Goal: Task Accomplishment & Management: Manage account settings

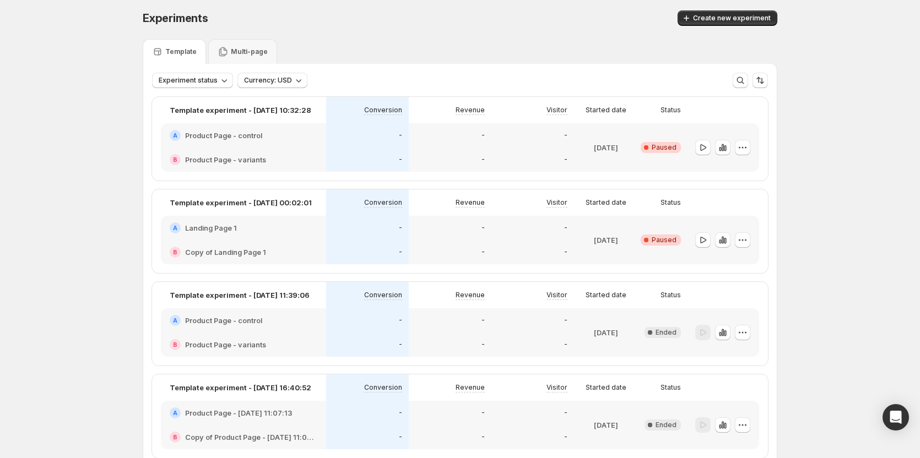
scroll to position [55, 0]
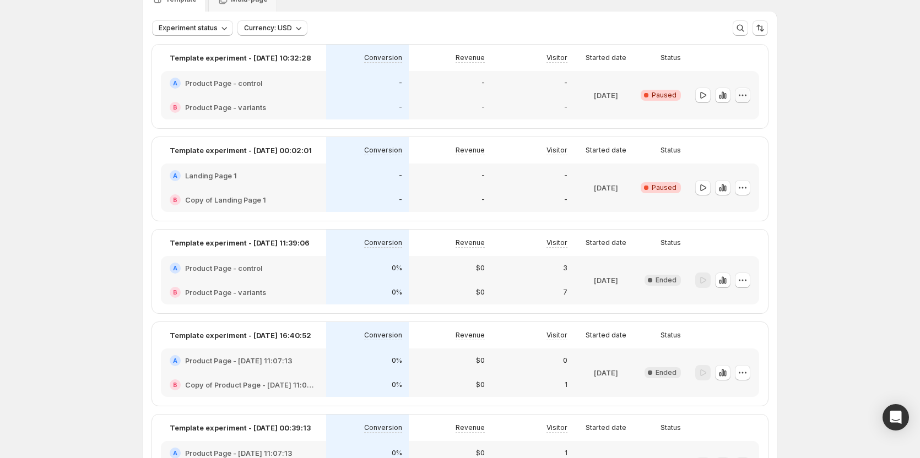
click at [745, 96] on icon "button" at bounding box center [742, 95] width 11 height 11
click at [739, 117] on span "Edit" at bounding box center [752, 117] width 53 height 11
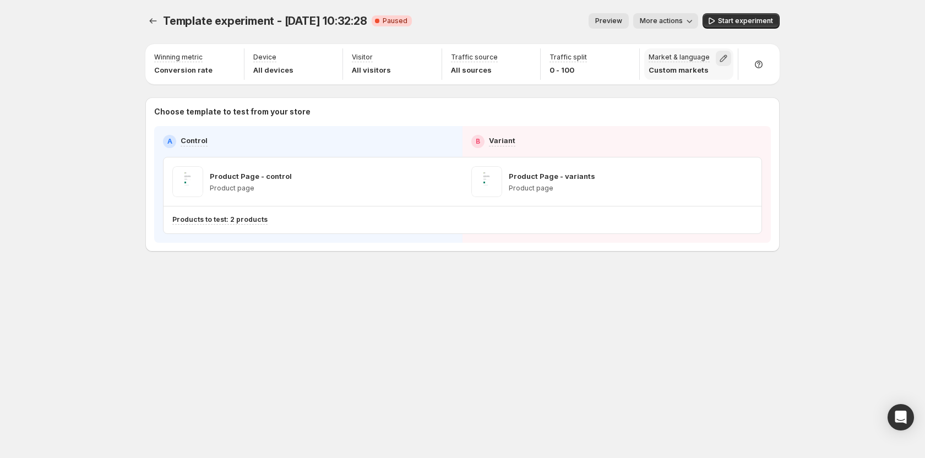
click at [722, 58] on icon "button" at bounding box center [723, 58] width 7 height 7
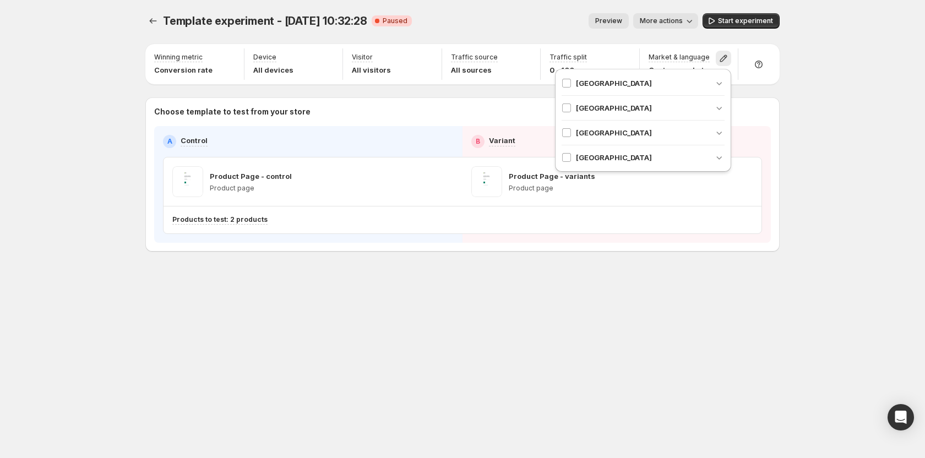
click at [829, 124] on div "Template experiment - Oct 2, 10:32:28. This page is ready Template experiment -…" at bounding box center [462, 229] width 925 height 458
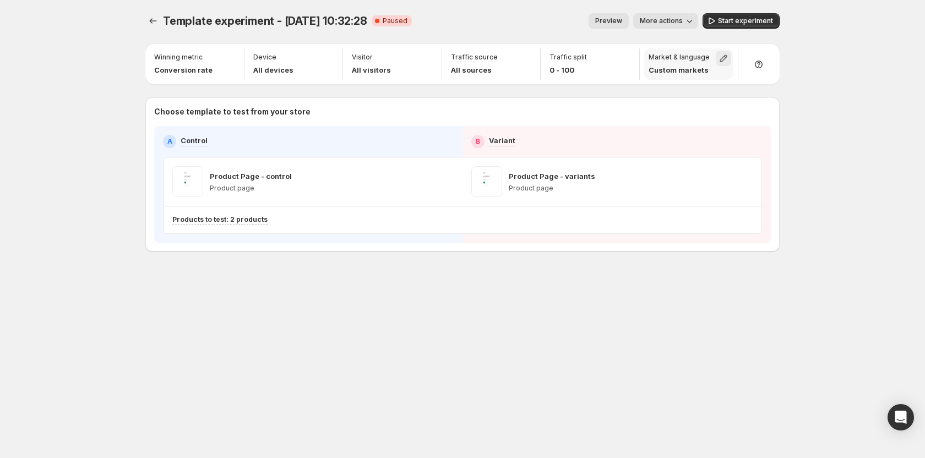
click at [726, 59] on icon "button" at bounding box center [723, 58] width 11 height 11
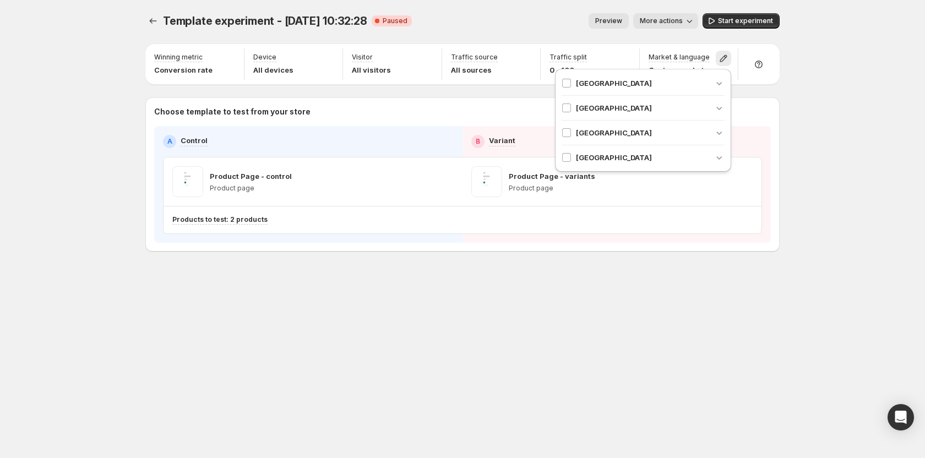
click at [637, 155] on div "United States" at bounding box center [643, 157] width 163 height 11
click at [925, 144] on div "Template experiment - Oct 2, 10:32:28. This page is ready Template experiment -…" at bounding box center [462, 229] width 925 height 458
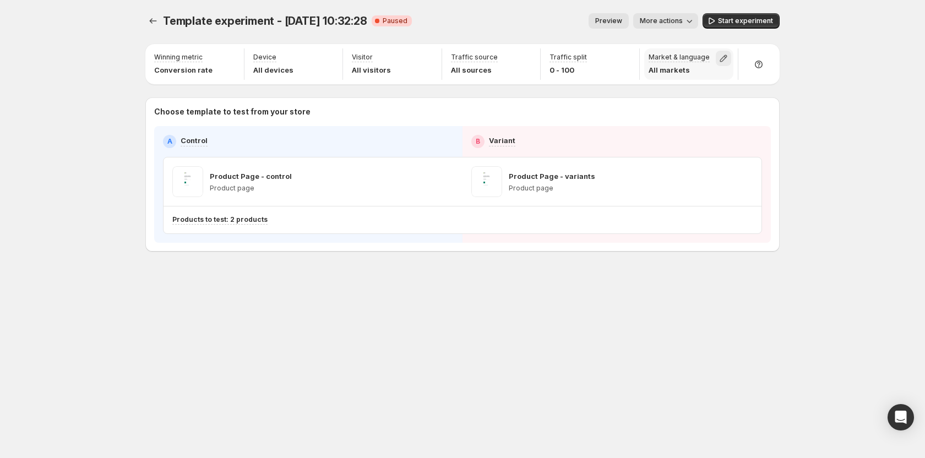
click at [724, 57] on icon "button" at bounding box center [723, 58] width 11 height 11
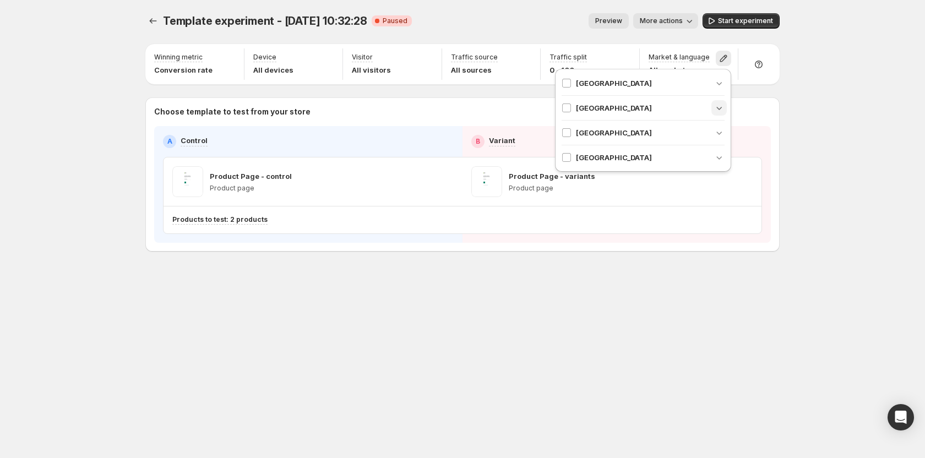
click at [715, 105] on icon "button" at bounding box center [719, 107] width 11 height 11
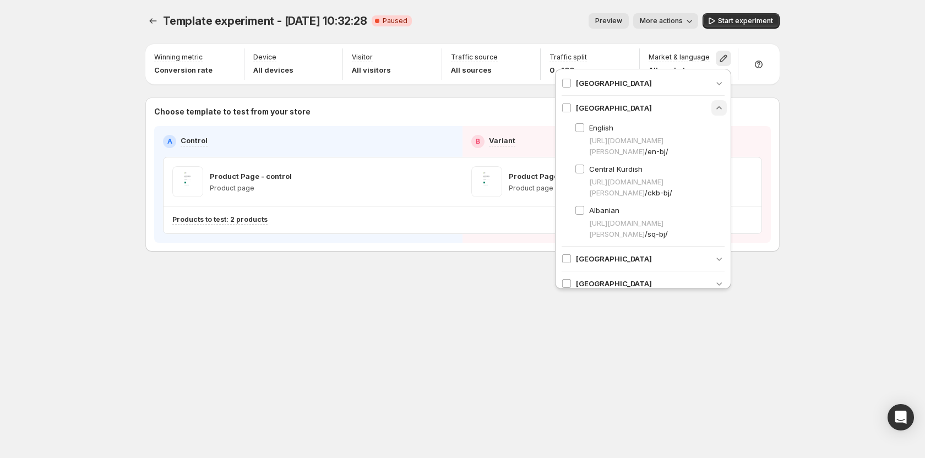
click at [717, 73] on div "Angola" at bounding box center [643, 83] width 163 height 25
click at [714, 81] on icon "button" at bounding box center [719, 83] width 11 height 11
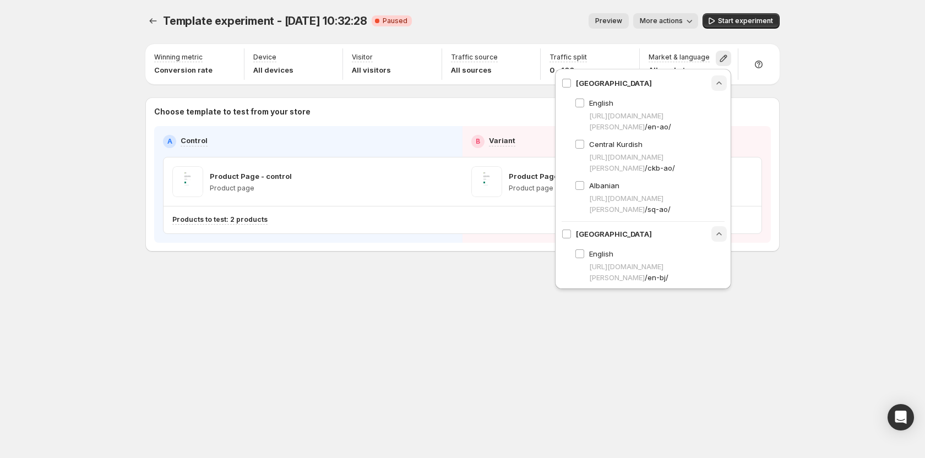
click at [826, 105] on div "Template experiment - Oct 2, 10:32:28. This page is ready Template experiment -…" at bounding box center [462, 229] width 925 height 458
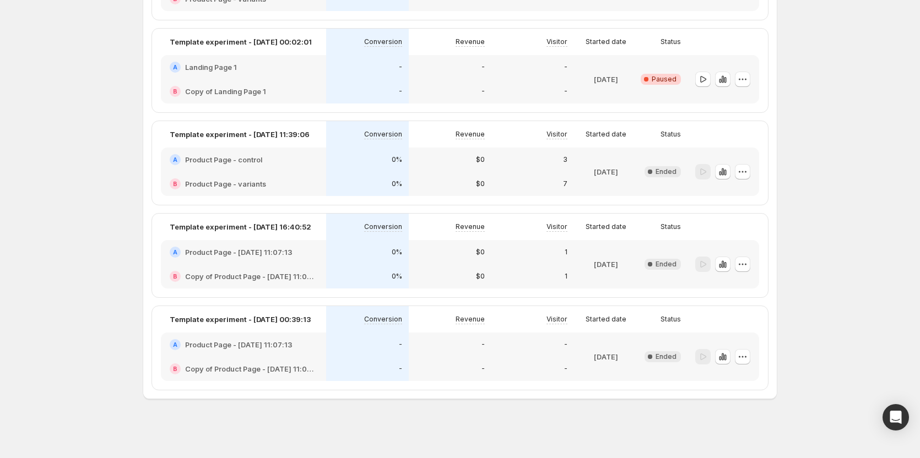
scroll to position [164, 0]
click at [724, 172] on icon "button" at bounding box center [722, 170] width 2 height 7
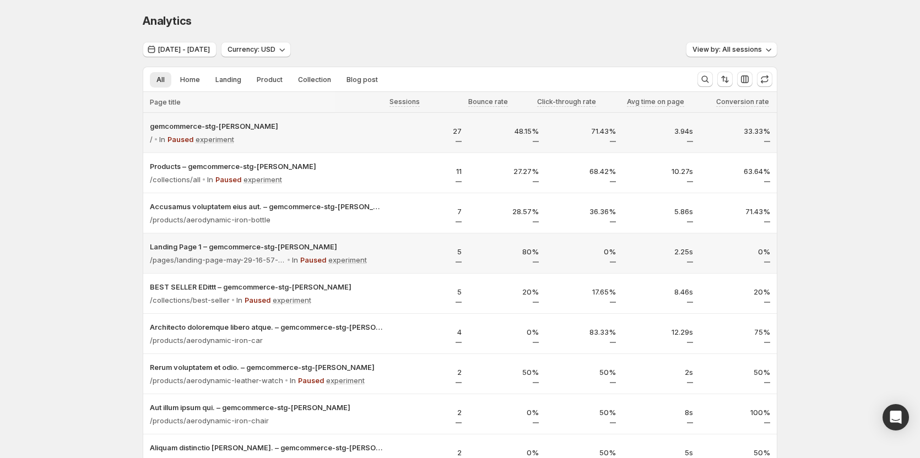
click at [736, 135] on p "33.33%" at bounding box center [738, 131] width 64 height 11
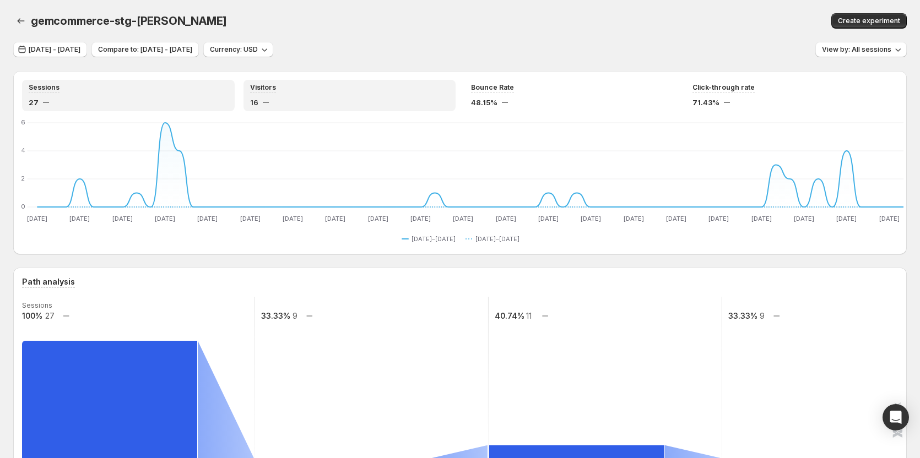
click at [291, 107] on div "16" at bounding box center [349, 102] width 199 height 11
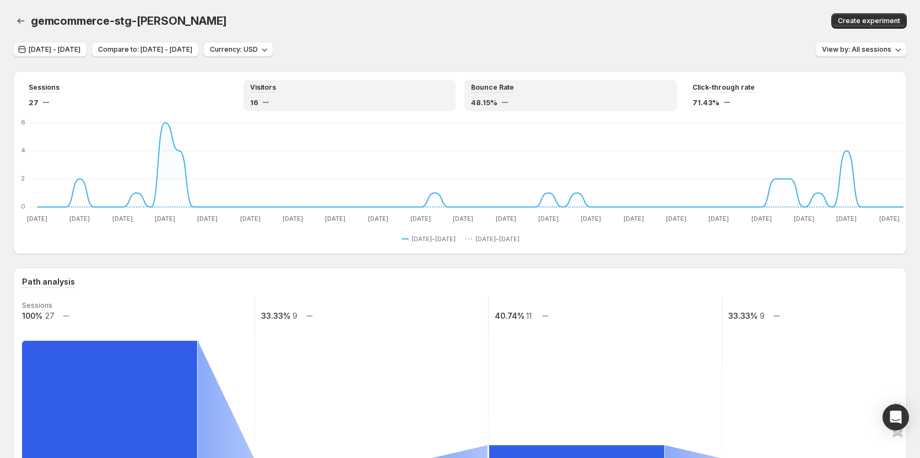
click at [512, 104] on div "48.15%" at bounding box center [570, 102] width 199 height 11
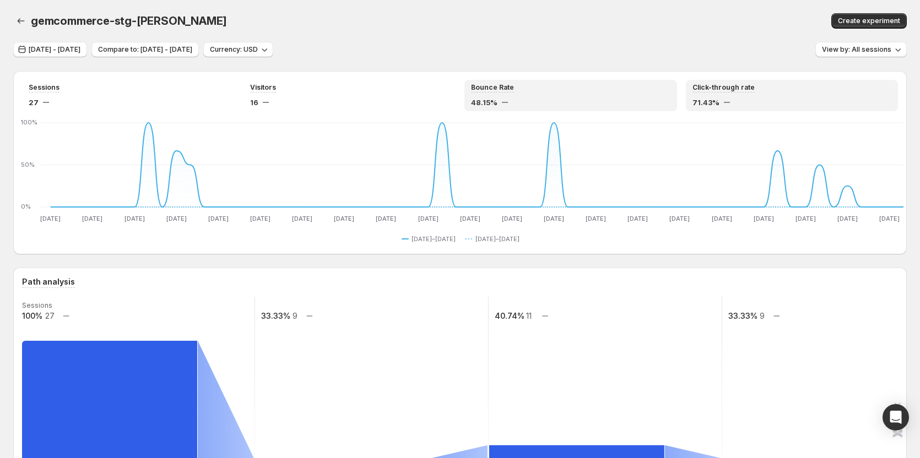
click at [780, 100] on div "71.43%" at bounding box center [791, 102] width 199 height 11
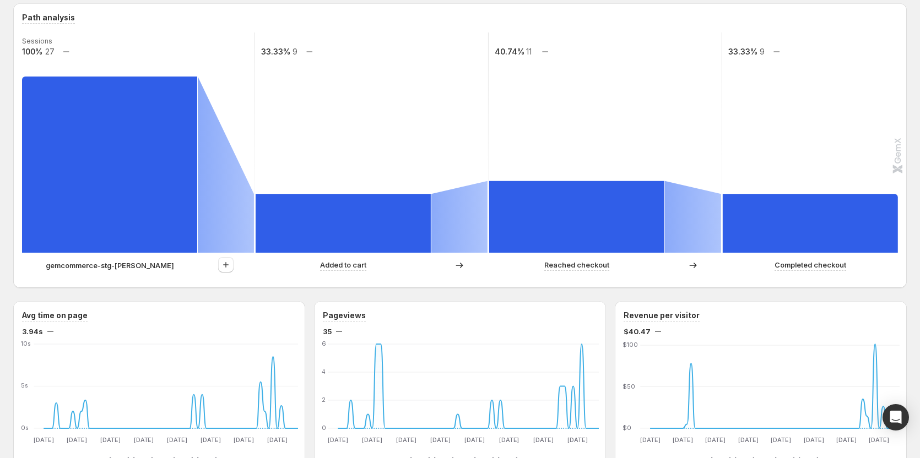
scroll to position [275, 0]
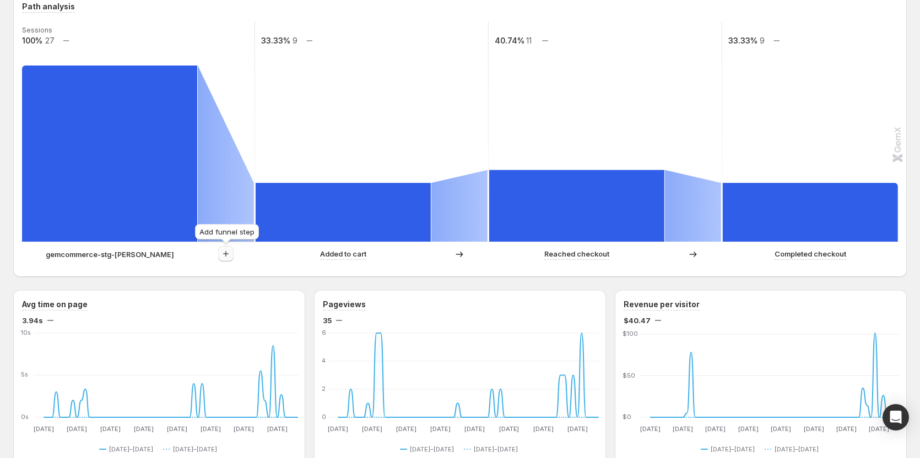
click at [231, 255] on icon "button" at bounding box center [225, 253] width 11 height 11
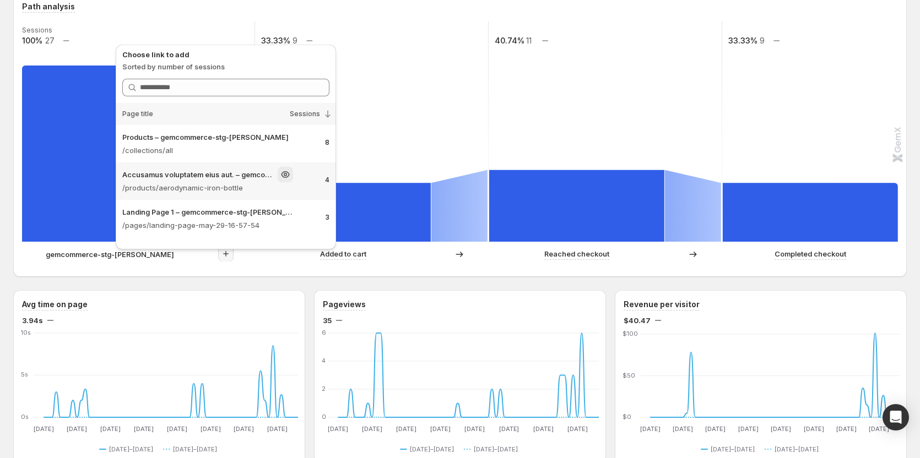
click at [246, 182] on div "Accusamus voluptatem eius aut. – gemcommerce-stg-tanya" at bounding box center [207, 174] width 171 height 15
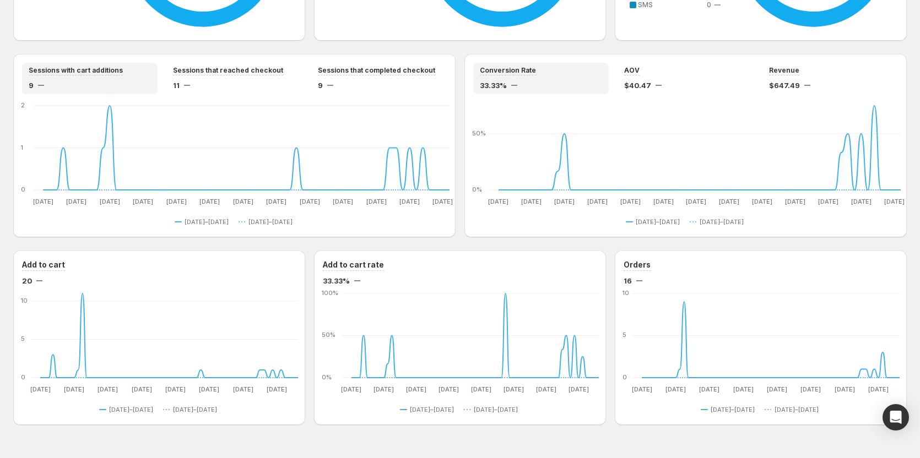
scroll to position [934, 0]
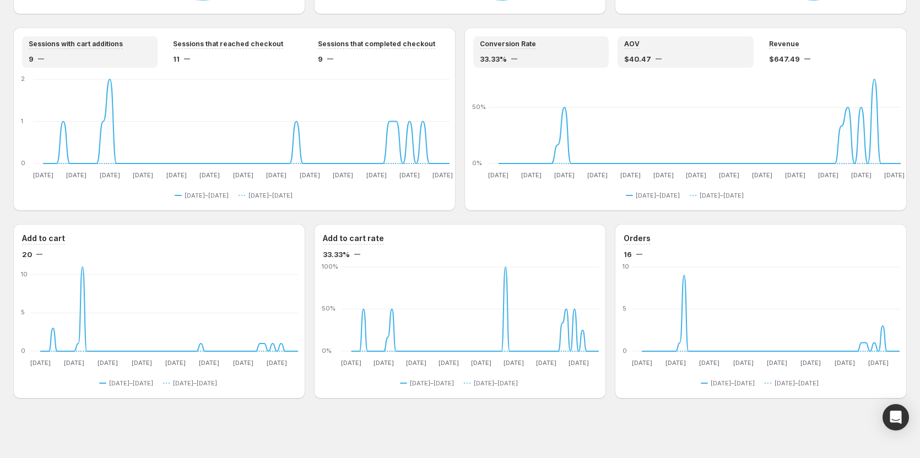
click at [664, 61] on div "$40.47" at bounding box center [685, 58] width 122 height 11
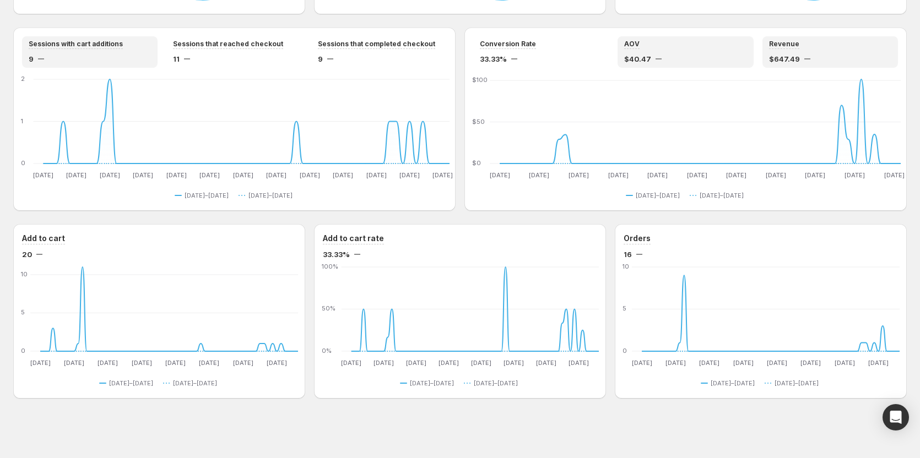
click at [774, 57] on span "$647.49" at bounding box center [784, 58] width 31 height 11
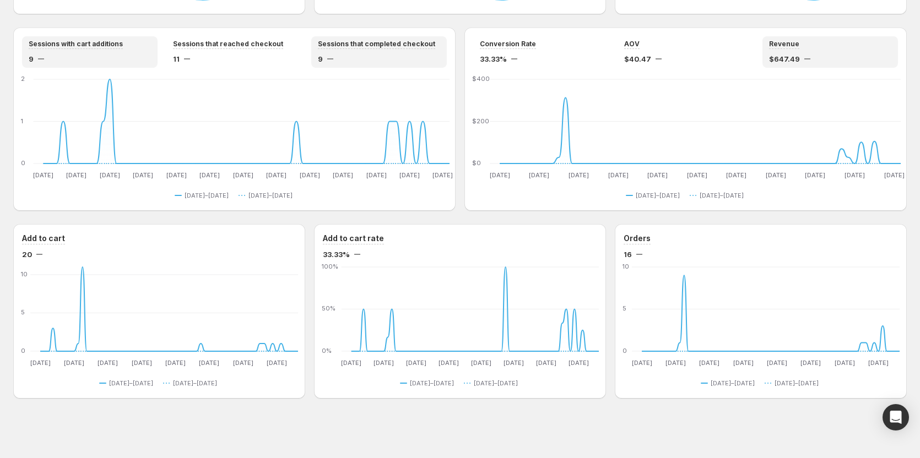
click at [413, 66] on div "Sessions that completed checkout 9" at bounding box center [378, 51] width 135 height 31
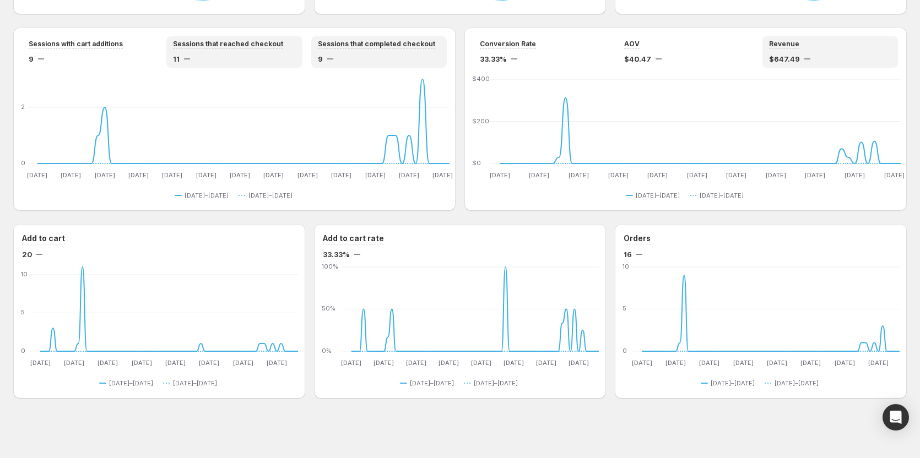
click at [189, 39] on div "Sessions that reached checkout 11" at bounding box center [233, 51] width 135 height 31
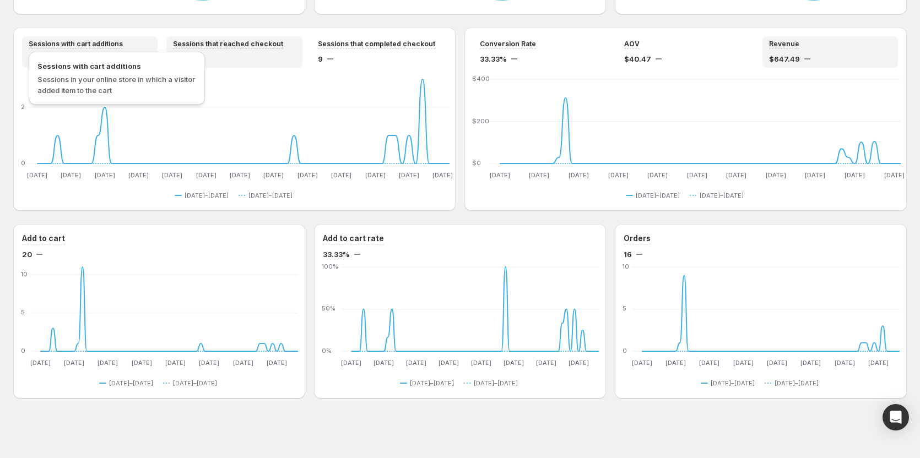
click at [111, 42] on span "Sessions with cart additions" at bounding box center [76, 44] width 94 height 9
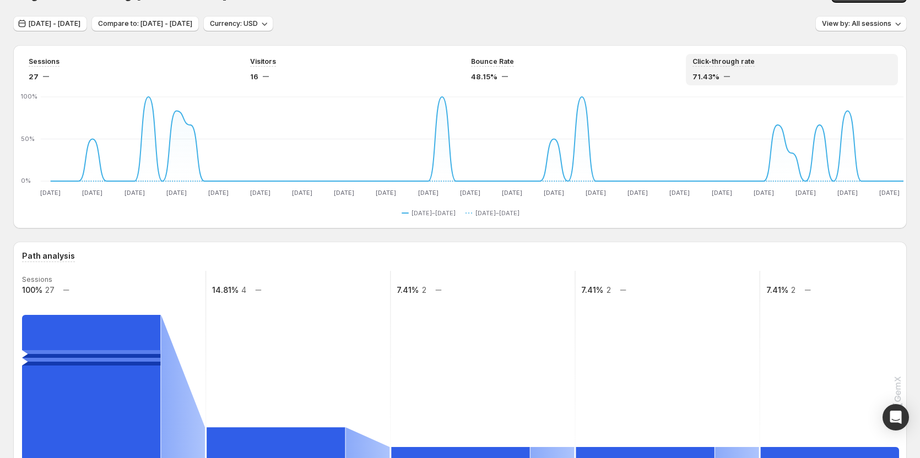
scroll to position [0, 0]
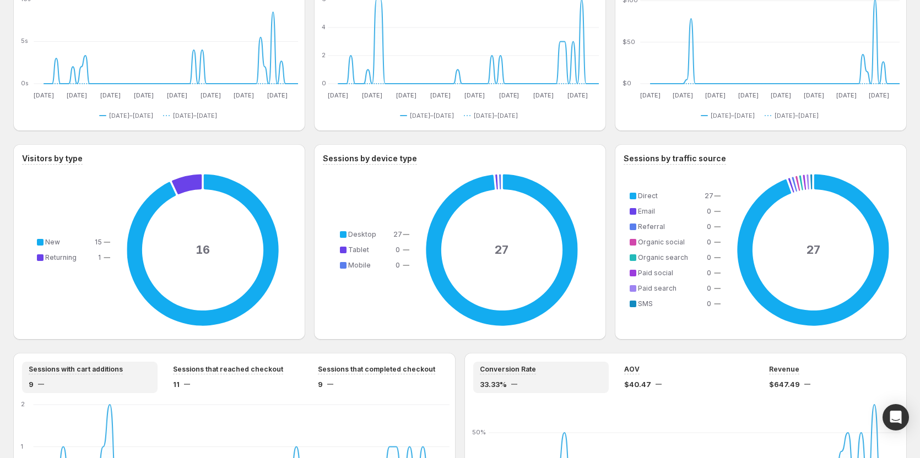
scroll to position [604, 0]
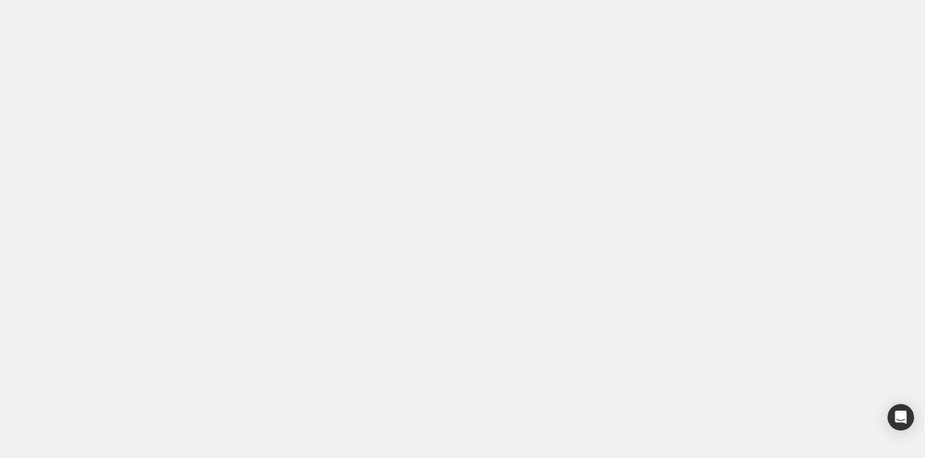
click at [284, 127] on body "Home Experiments Analytics Plans Preferences" at bounding box center [462, 229] width 925 height 458
click at [649, 80] on body "Home Experiments Analytics Plans Preferences" at bounding box center [462, 229] width 925 height 458
